Goal: Information Seeking & Learning: Learn about a topic

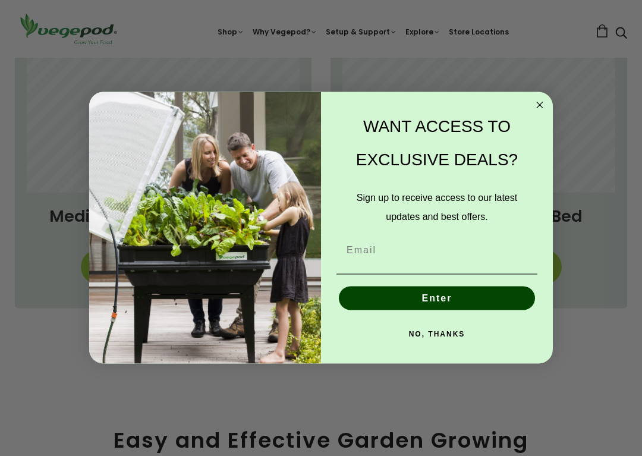
scroll to position [795, 0]
click at [546, 104] on circle "Close dialog" at bounding box center [540, 106] width 14 height 14
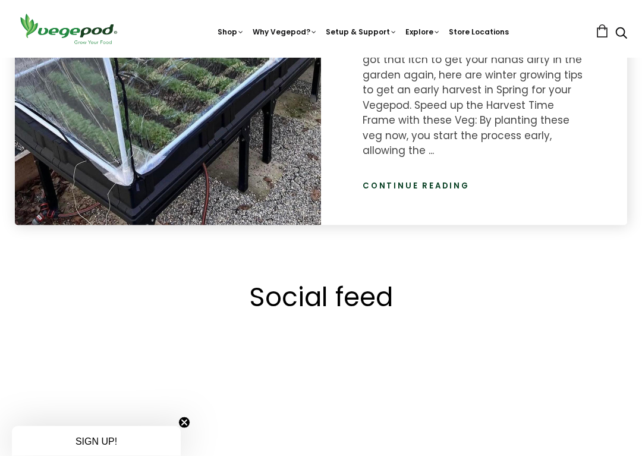
scroll to position [1727, 0]
click at [454, 179] on link "Continue reading" at bounding box center [416, 185] width 107 height 12
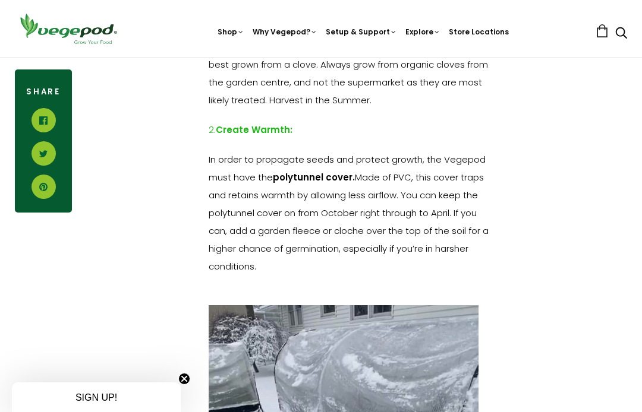
scroll to position [1588, 0]
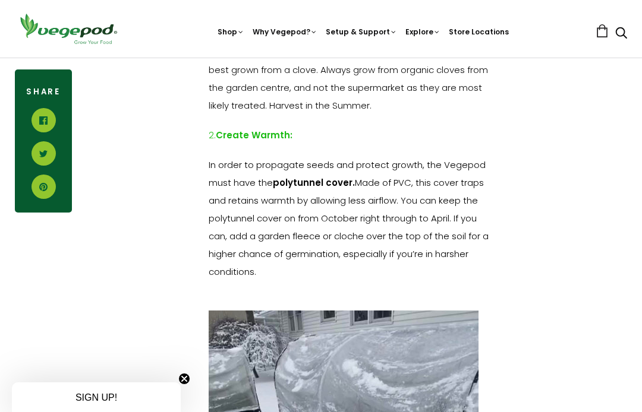
click at [314, 78] on link "Vegepod Features" at bounding box center [388, 83] width 280 height 30
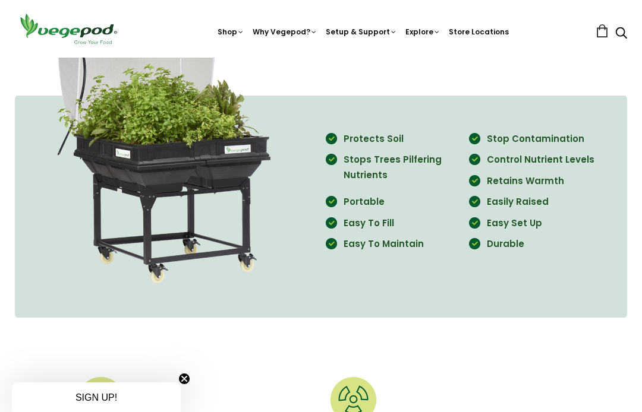
scroll to position [1091, 0]
